Goal: Information Seeking & Learning: Learn about a topic

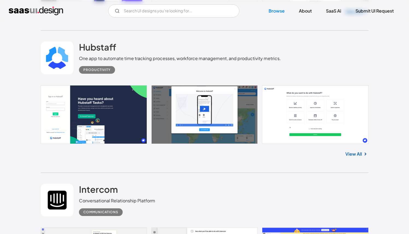
scroll to position [3916, 0]
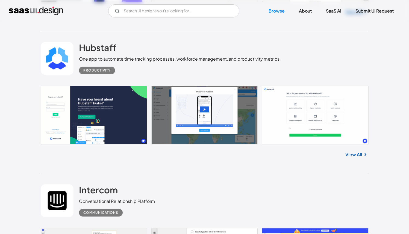
click at [348, 151] on link "View All" at bounding box center [353, 154] width 17 height 7
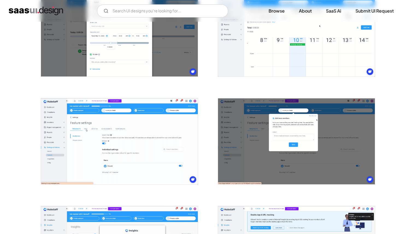
scroll to position [400, 0]
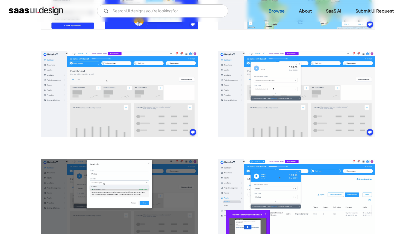
click at [279, 7] on link "Browse" at bounding box center [276, 11] width 29 height 12
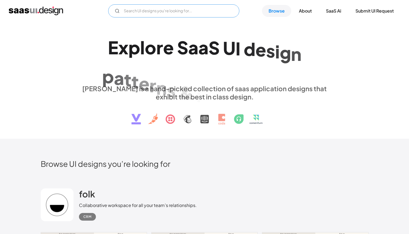
click at [187, 12] on input "Email Form" at bounding box center [173, 10] width 131 height 13
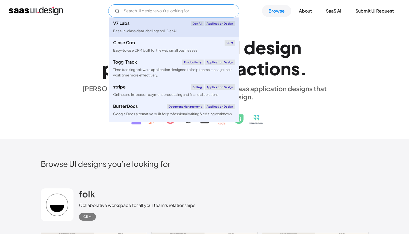
click at [181, 34] on link "V7 Labs Gen AI Application Design Best-in-class data labeling tool. GenAI" at bounding box center [174, 26] width 131 height 19
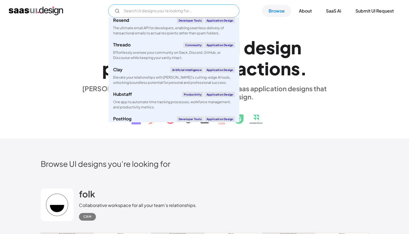
scroll to position [324, 0]
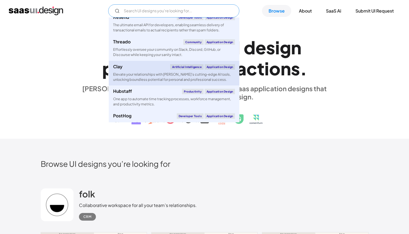
click at [137, 72] on div "Elevate your relationships with [PERSON_NAME]'s cutting-edge AI tools, unlockin…" at bounding box center [174, 77] width 122 height 10
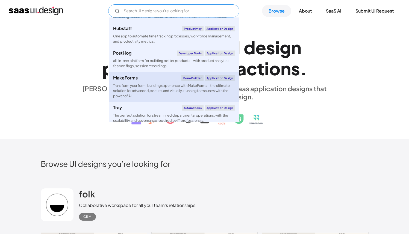
scroll to position [388, 0]
click at [166, 81] on link "MakeForms Form Builder Application Design Transform your form-building experien…" at bounding box center [174, 86] width 131 height 30
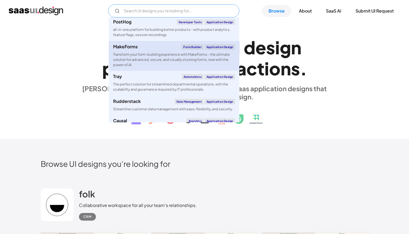
scroll to position [420, 0]
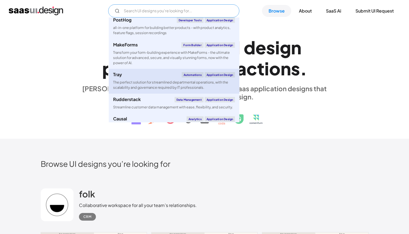
click at [167, 83] on div "The perfect solution for streamlined departmental operations, with the scalabil…" at bounding box center [174, 85] width 122 height 10
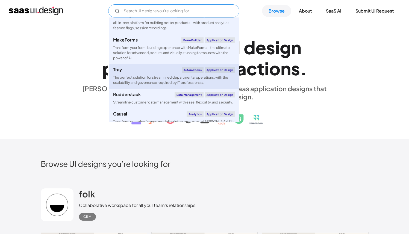
scroll to position [460, 0]
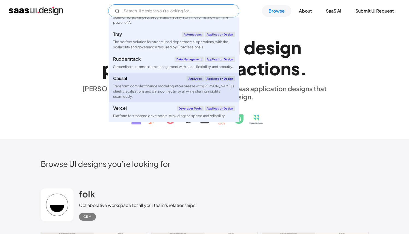
click at [167, 81] on div "Causal Analytics Application Design" at bounding box center [174, 78] width 122 height 5
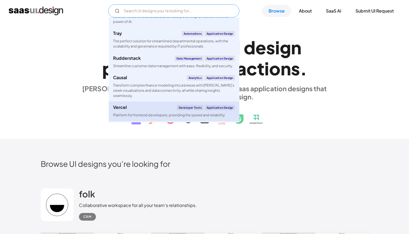
scroll to position [461, 0]
click at [171, 108] on div "Vercel Developer tools Application Design" at bounding box center [174, 107] width 122 height 5
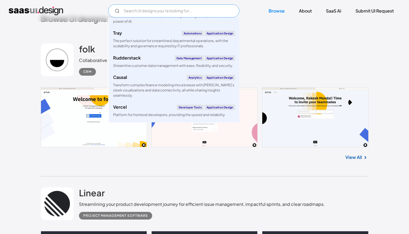
scroll to position [146, 0]
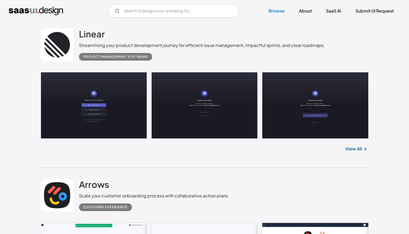
scroll to position [0, 0]
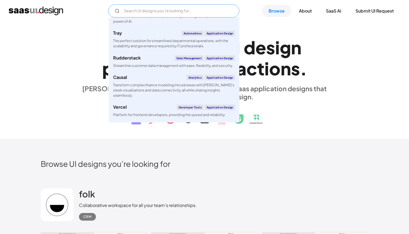
click at [120, 15] on input "Email Form" at bounding box center [173, 10] width 131 height 13
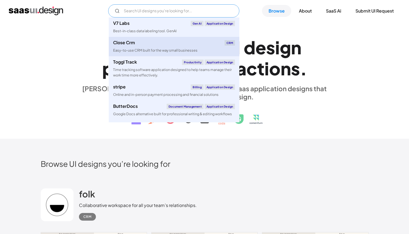
scroll to position [1, 0]
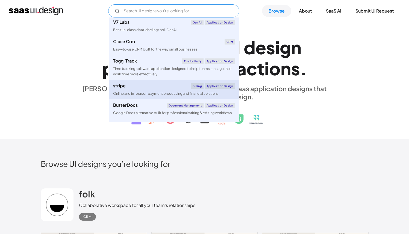
click at [140, 89] on link "stripe Billing Application Design Online and in-person payment processing and f…" at bounding box center [174, 89] width 131 height 19
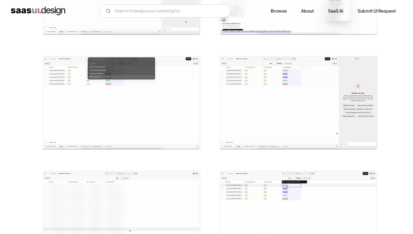
scroll to position [871, 0]
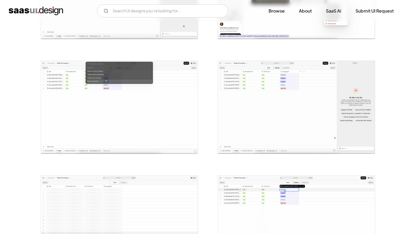
click at [279, 86] on img "open lightbox" at bounding box center [296, 107] width 157 height 93
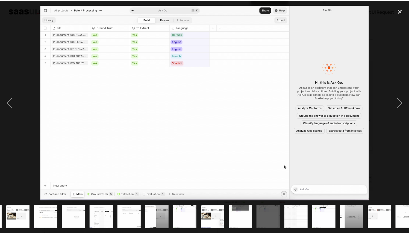
scroll to position [0, 181]
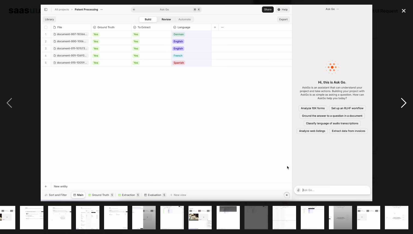
click at [403, 105] on div "next image" at bounding box center [403, 103] width 19 height 197
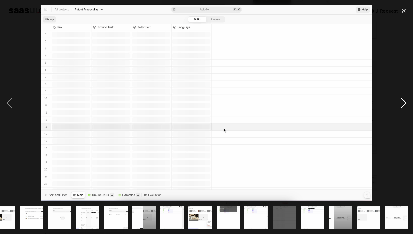
click at [404, 76] on div "next image" at bounding box center [403, 103] width 19 height 197
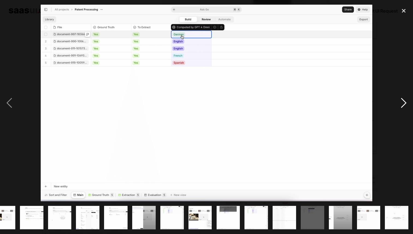
click at [404, 56] on div "next image" at bounding box center [403, 103] width 19 height 197
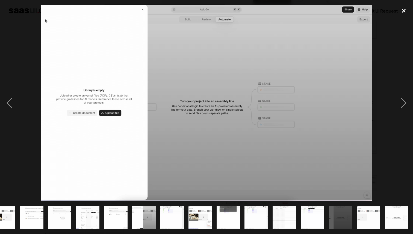
click at [408, 9] on div "close lightbox" at bounding box center [403, 11] width 19 height 12
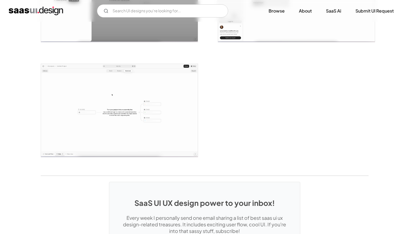
scroll to position [980, 0]
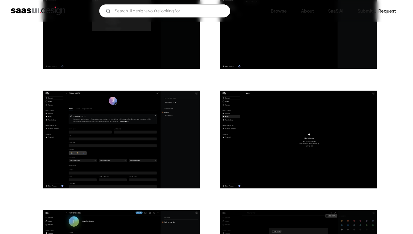
scroll to position [1003, 0]
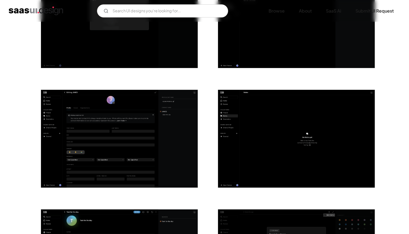
click at [148, 103] on img "open lightbox" at bounding box center [119, 139] width 157 height 98
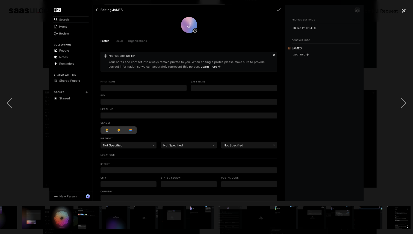
scroll to position [0, 238]
click at [4, 142] on div "previous image" at bounding box center [9, 103] width 19 height 197
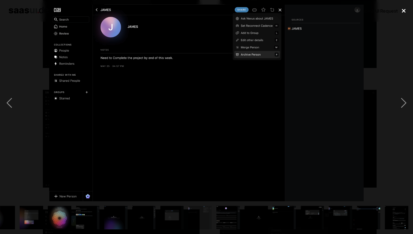
click at [406, 12] on div "close lightbox" at bounding box center [403, 11] width 19 height 12
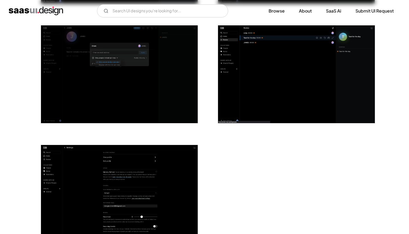
scroll to position [1309, 0]
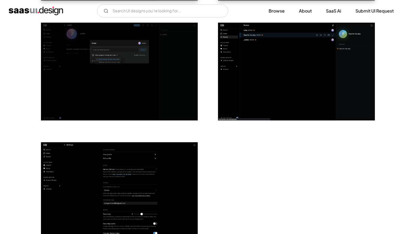
click at [326, 64] on img "open lightbox" at bounding box center [296, 72] width 157 height 98
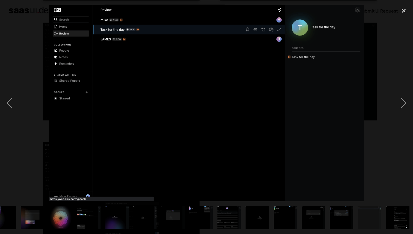
scroll to position [0, 238]
click at [1, 56] on div "previous image" at bounding box center [9, 103] width 19 height 197
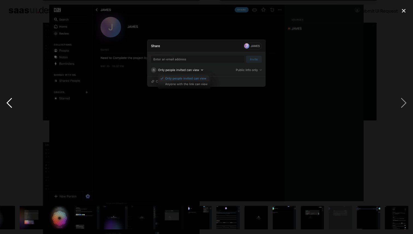
click at [1, 56] on div "previous image" at bounding box center [9, 103] width 19 height 197
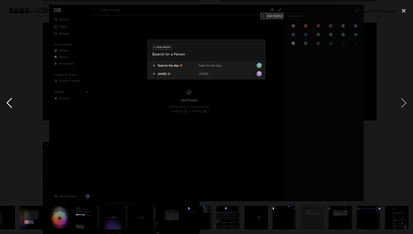
click at [1, 56] on div "previous image" at bounding box center [9, 103] width 19 height 197
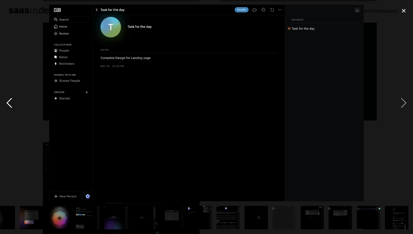
click at [1, 56] on div "previous image" at bounding box center [9, 103] width 19 height 197
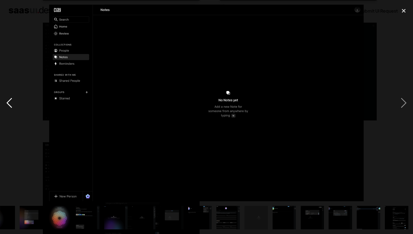
click at [1, 56] on div "previous image" at bounding box center [9, 103] width 19 height 197
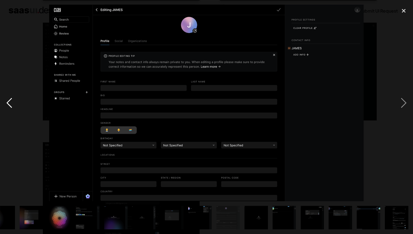
click at [1, 56] on div "previous image" at bounding box center [9, 103] width 19 height 197
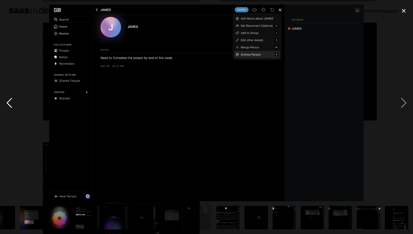
click at [1, 56] on div "previous image" at bounding box center [9, 103] width 19 height 197
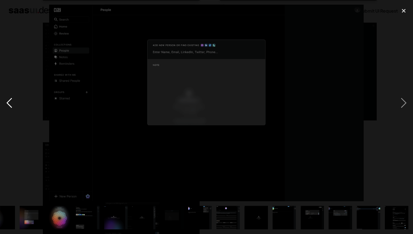
click at [1, 56] on div "previous image" at bounding box center [9, 103] width 19 height 197
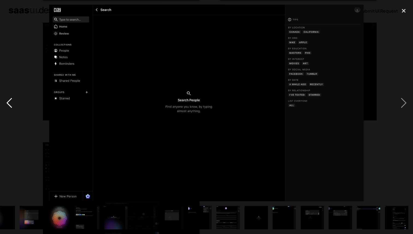
click at [1, 56] on div "previous image" at bounding box center [9, 103] width 19 height 197
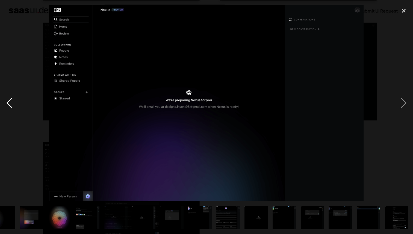
click at [1, 56] on div "previous image" at bounding box center [9, 103] width 19 height 197
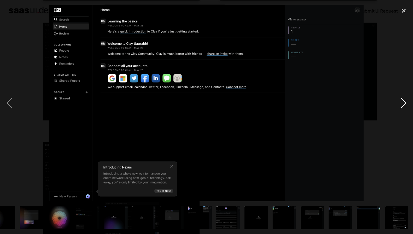
click at [396, 83] on div "next image" at bounding box center [403, 103] width 19 height 197
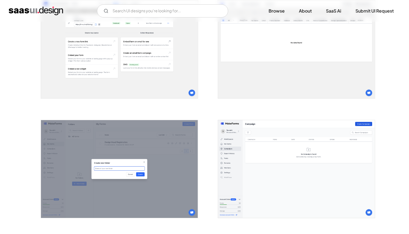
scroll to position [979, 0]
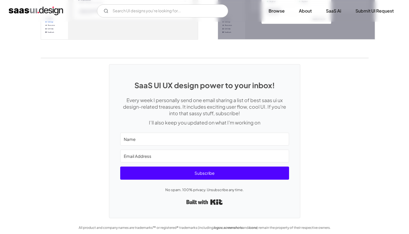
scroll to position [1267, 0]
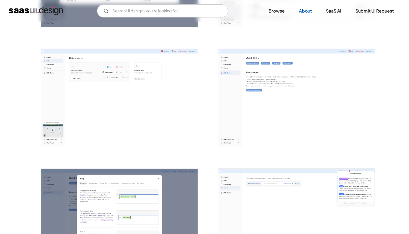
scroll to position [922, 0]
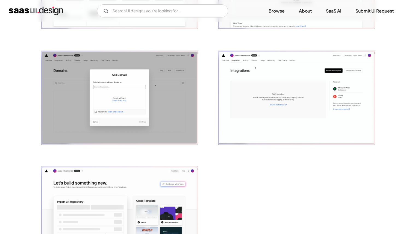
scroll to position [1405, 0]
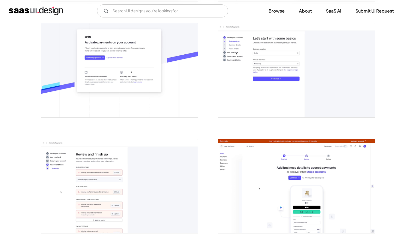
scroll to position [336, 0]
